Goal: Task Accomplishment & Management: Manage account settings

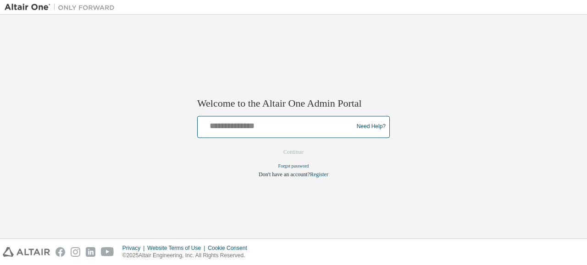
click at [256, 126] on input "text" at bounding box center [276, 124] width 151 height 13
type input "**********"
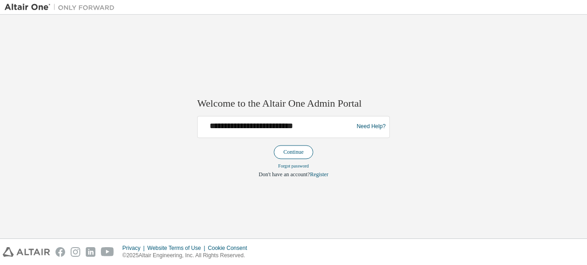
click at [293, 155] on button "Continue" at bounding box center [293, 152] width 39 height 14
